Goal: Task Accomplishment & Management: Manage account settings

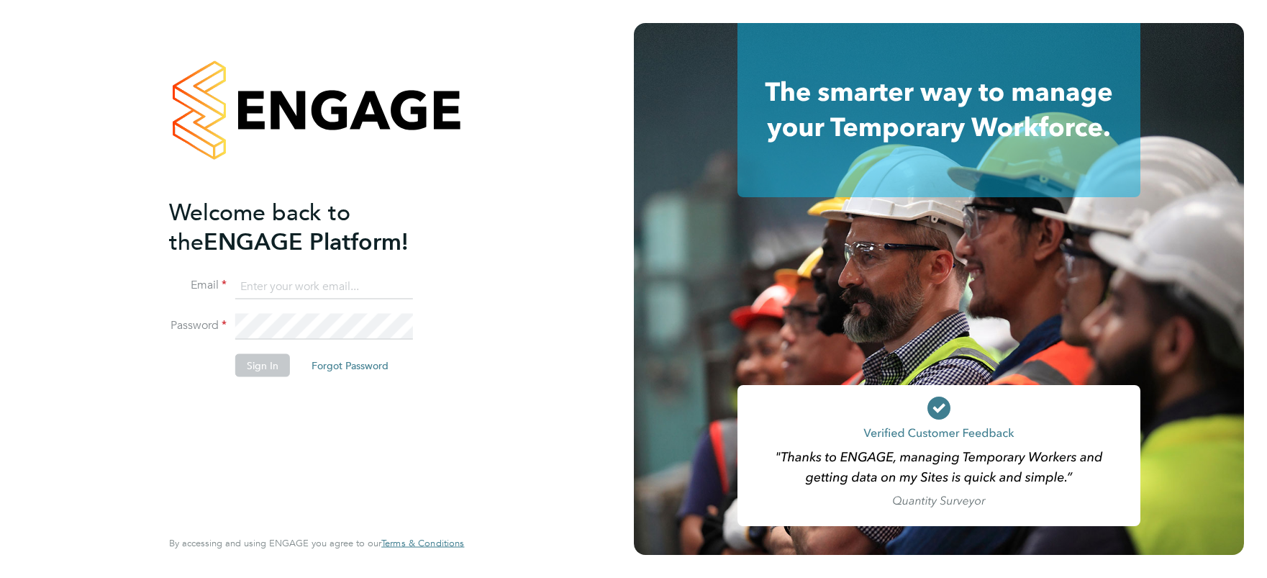
click at [284, 293] on input at bounding box center [324, 286] width 178 height 26
type input "[PERSON_NAME][EMAIL_ADDRESS][DOMAIN_NAME]"
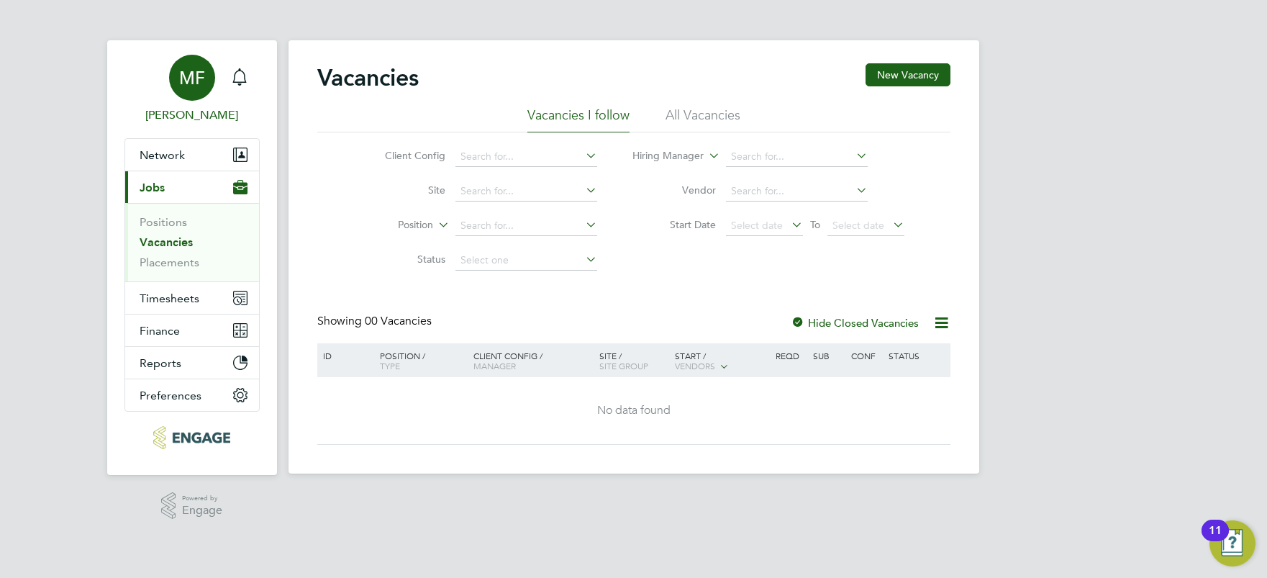
click at [187, 103] on link "MF Mitch Fox" at bounding box center [191, 89] width 135 height 69
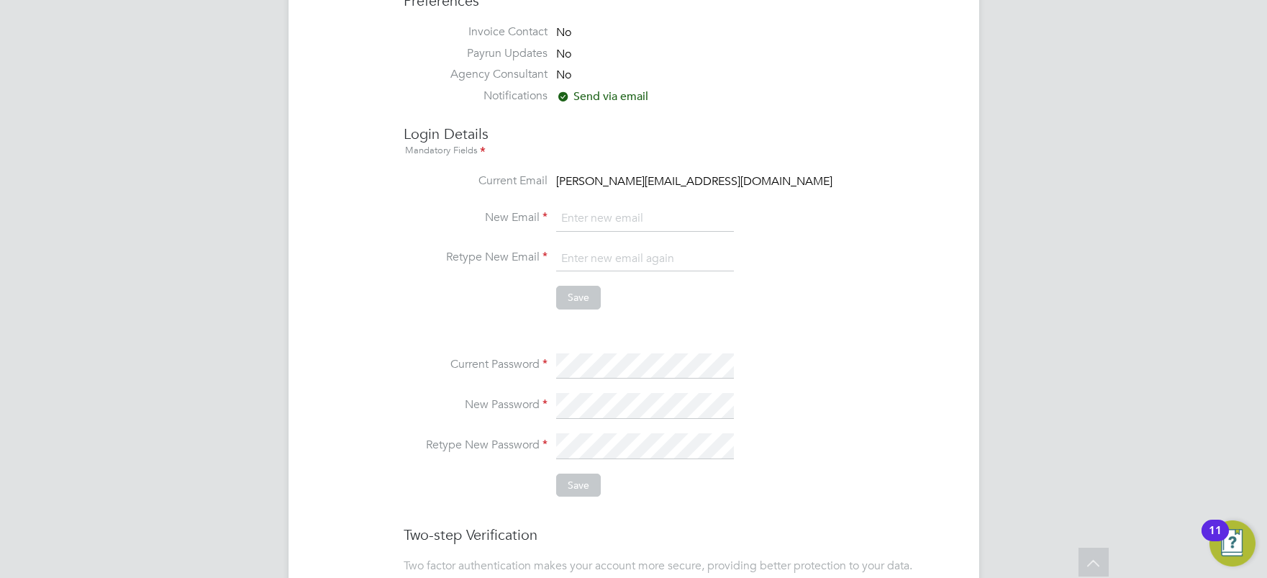
scroll to position [474, 0]
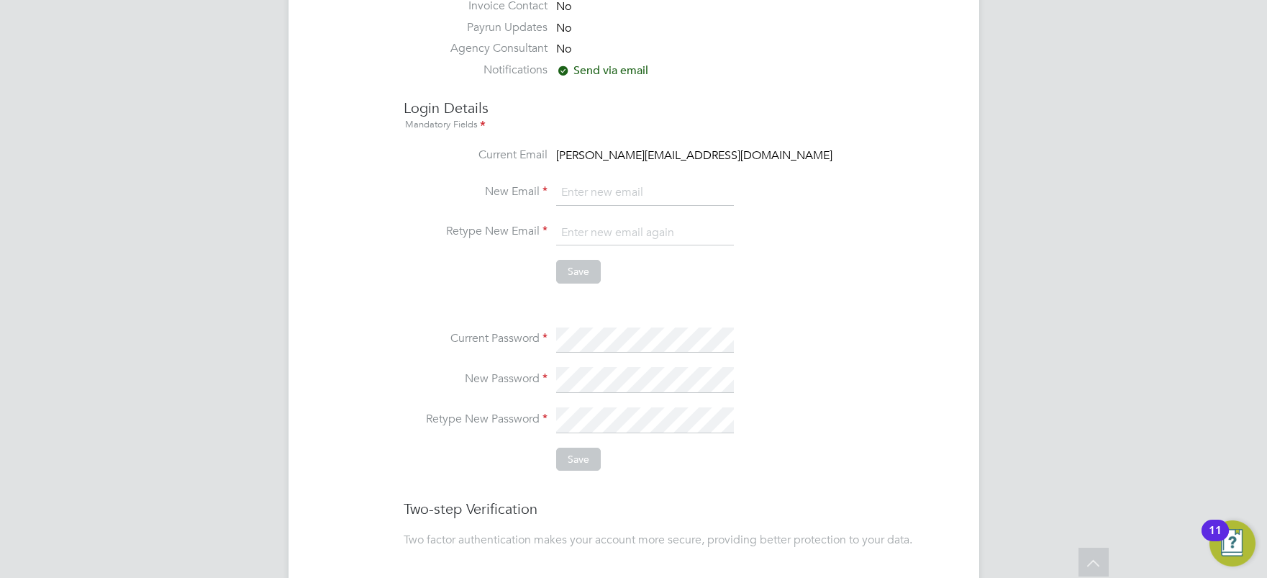
type input "[PERSON_NAME][EMAIL_ADDRESS][DOMAIN_NAME]"
click at [589, 459] on button "Save" at bounding box center [578, 458] width 45 height 23
